Goal: Check status: Check status

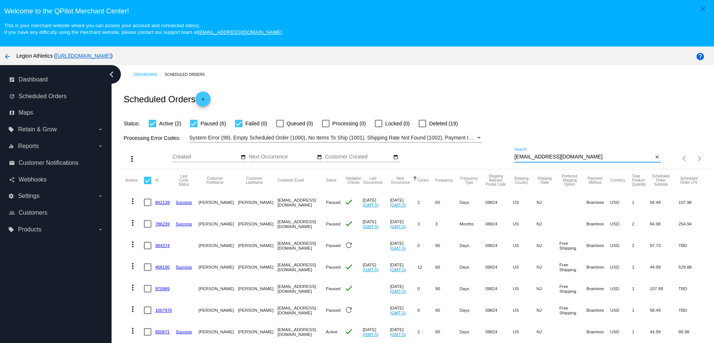
drag, startPoint x: 502, startPoint y: 158, endPoint x: 480, endPoint y: 158, distance: 22.3
click at [480, 158] on div "more_vert Sep Jan Feb Mar [DATE]" at bounding box center [416, 155] width 588 height 26
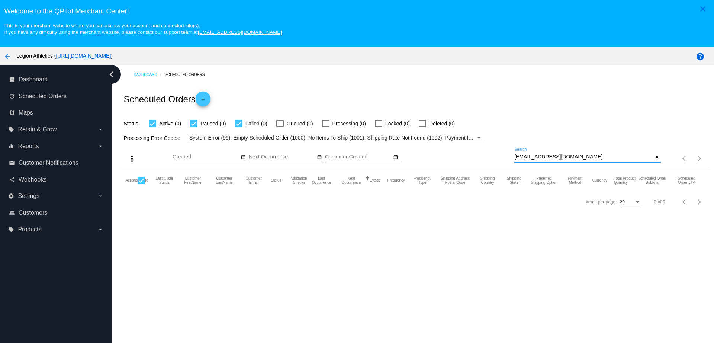
drag, startPoint x: 569, startPoint y: 156, endPoint x: 508, endPoint y: 156, distance: 61.0
click at [508, 156] on div "more_vert Sep Jan Feb Mar [DATE]" at bounding box center [416, 155] width 588 height 26
paste input ".[PERSON_NAME]"
type input "[PERSON_NAME][EMAIL_ADDRESS][PERSON_NAME][DOMAIN_NAME]"
drag, startPoint x: 569, startPoint y: 157, endPoint x: 499, endPoint y: 152, distance: 70.5
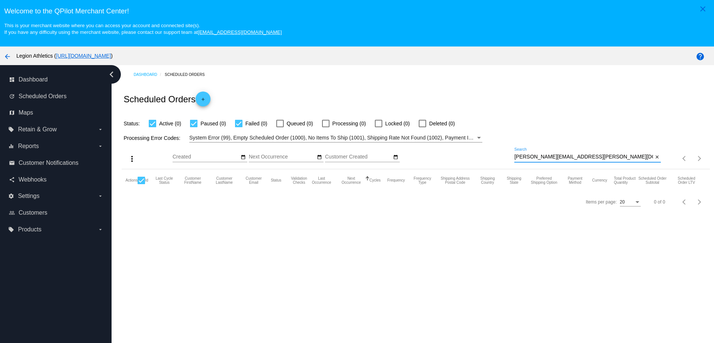
click at [499, 152] on div "more_vert Sep Jan Feb Mar [DATE]" at bounding box center [416, 155] width 588 height 26
click at [576, 157] on input "[PERSON_NAME][EMAIL_ADDRESS][PERSON_NAME][DOMAIN_NAME]" at bounding box center [583, 157] width 139 height 6
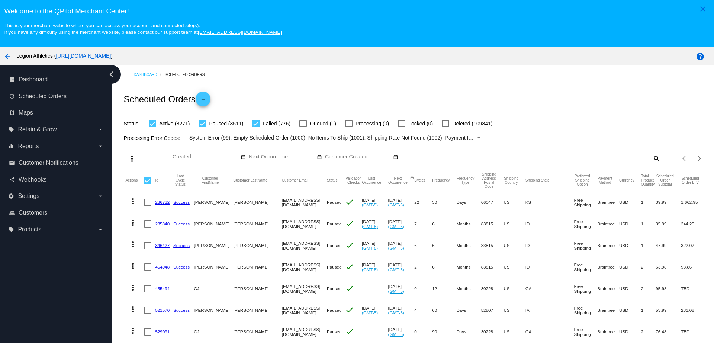
click at [652, 155] on mat-icon "search" at bounding box center [656, 158] width 9 height 12
click at [564, 160] on input "Search" at bounding box center [587, 157] width 147 height 6
paste input "[PERSON_NAME][EMAIL_ADDRESS][PERSON_NAME][DOMAIN_NAME]"
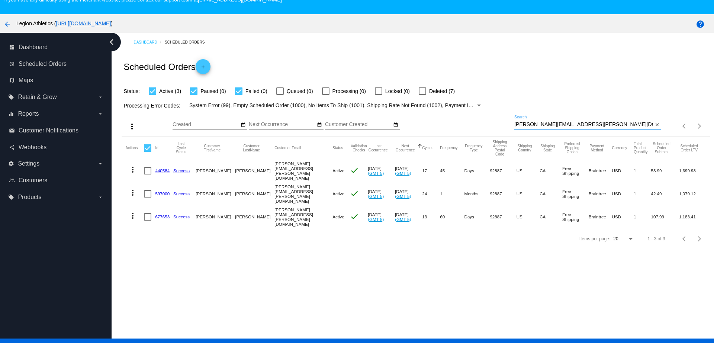
scroll to position [46, 0]
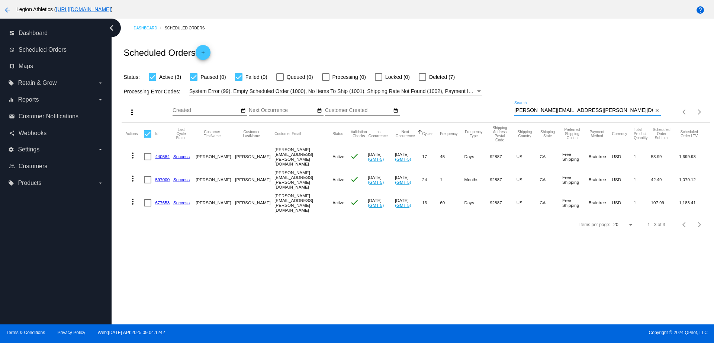
type input "[PERSON_NAME][EMAIL_ADDRESS][PERSON_NAME][DOMAIN_NAME]"
click at [167, 154] on link "440584" at bounding box center [162, 156] width 15 height 5
click at [161, 177] on link "597000" at bounding box center [162, 179] width 15 height 5
click at [164, 200] on link "677653" at bounding box center [162, 202] width 15 height 5
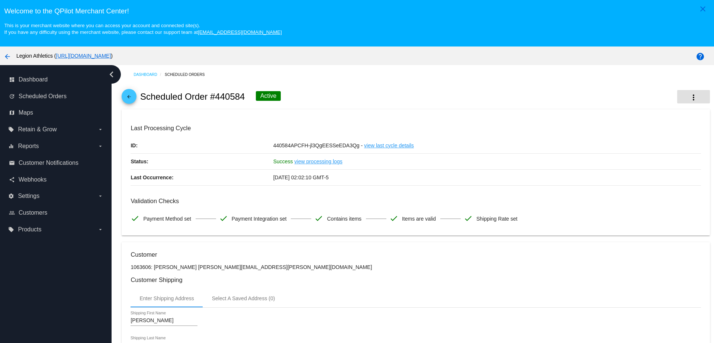
click at [689, 98] on mat-icon "more_vert" at bounding box center [693, 97] width 9 height 9
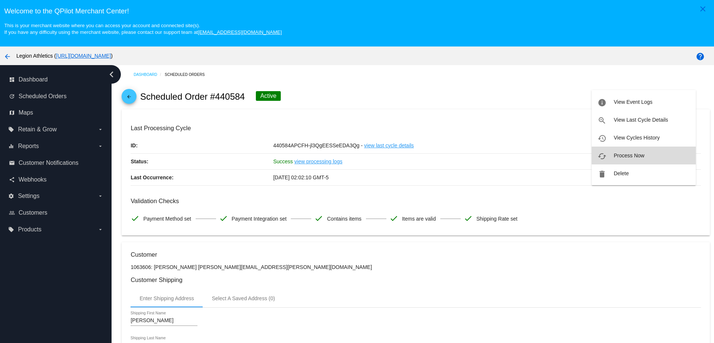
click at [644, 156] on span "Process Now" at bounding box center [629, 155] width 30 height 6
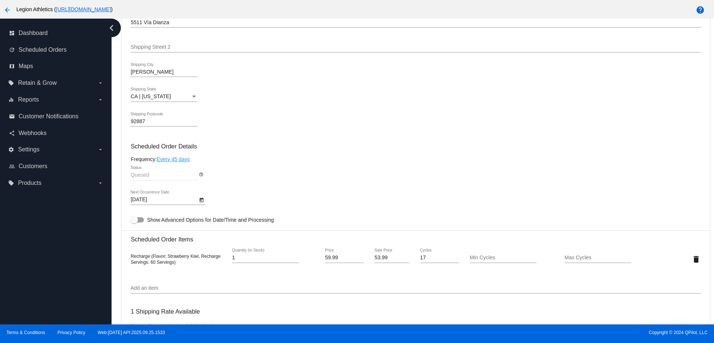
scroll to position [382, 0]
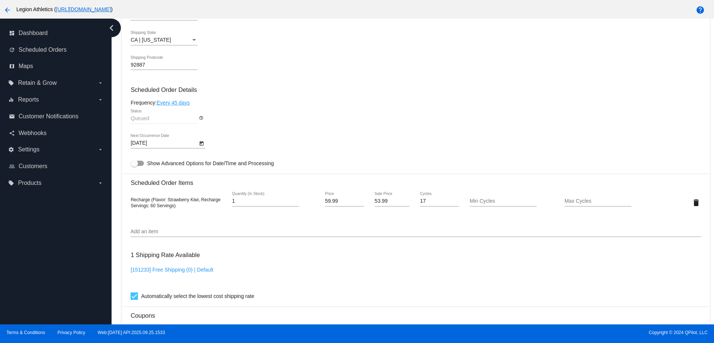
click at [346, 109] on div "Queued Status help_outline" at bounding box center [416, 119] width 570 height 21
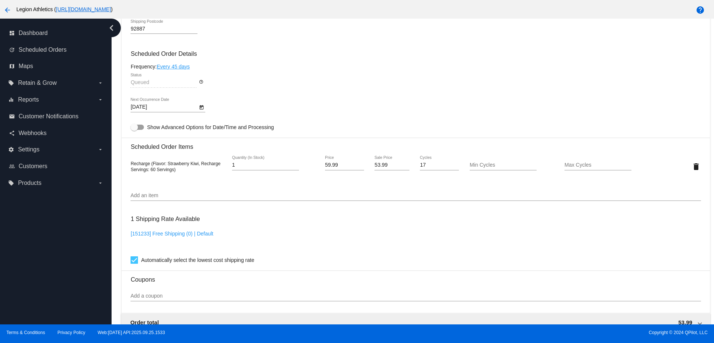
scroll to position [465, 0]
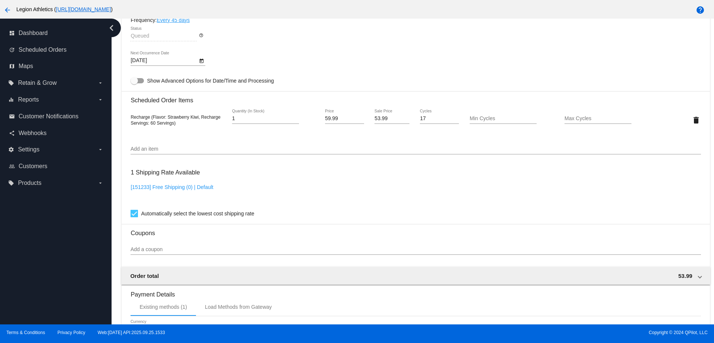
click at [360, 212] on div "Automatically select the lowest cost shipping rate" at bounding box center [416, 213] width 570 height 9
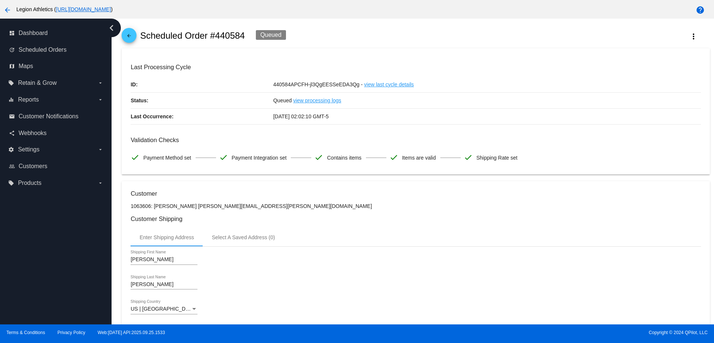
scroll to position [0, 0]
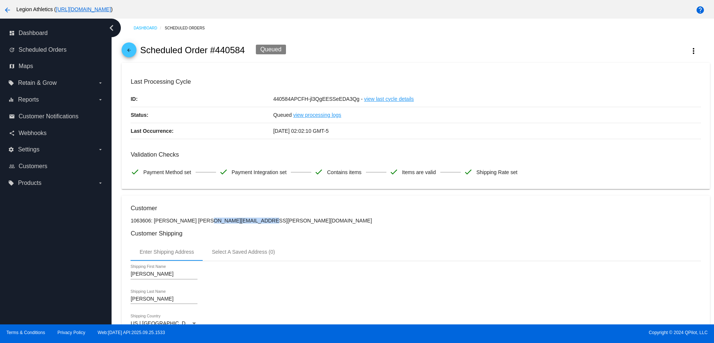
copy p "[PERSON_NAME][EMAIL_ADDRESS][PERSON_NAME][DOMAIN_NAME]"
drag, startPoint x: 233, startPoint y: 221, endPoint x: 183, endPoint y: 221, distance: 49.5
click at [183, 221] on p "1063606: Rick Dennis rick.dennis@rate.com" at bounding box center [416, 221] width 570 height 6
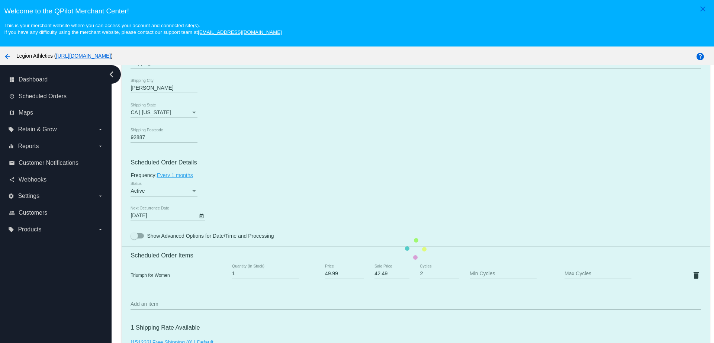
scroll to position [465, 0]
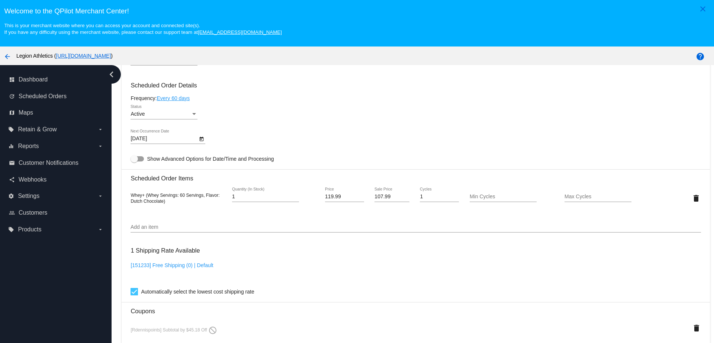
scroll to position [418, 0]
